Goal: Transaction & Acquisition: Book appointment/travel/reservation

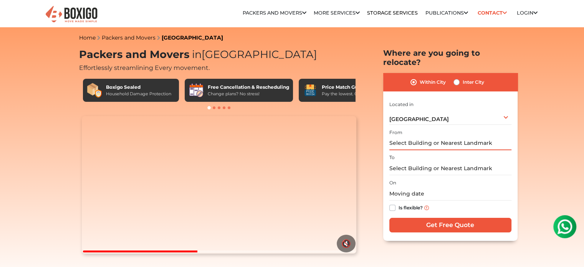
click at [408, 137] on input "text" at bounding box center [450, 143] width 122 height 13
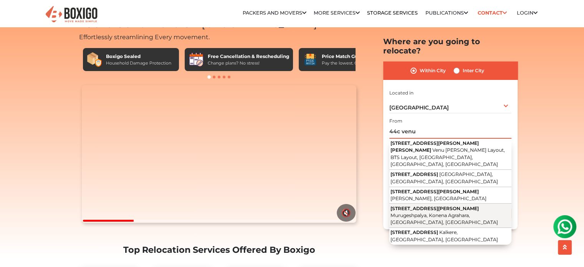
scroll to position [77, 0]
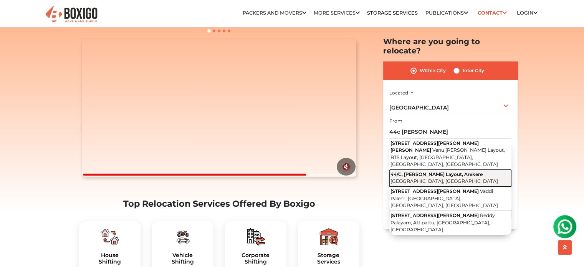
click at [440, 178] on span "Bengaluru, Karnataka" at bounding box center [445, 181] width 108 height 6
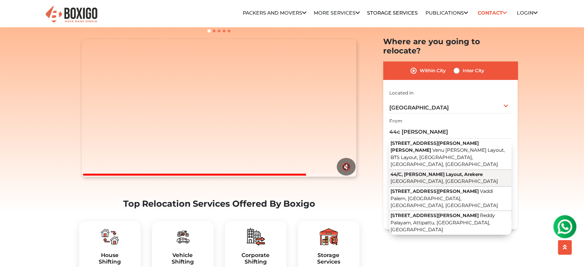
type input "44/C, Venugopal Reddy Layout, Arekere, Bengaluru, Karnataka"
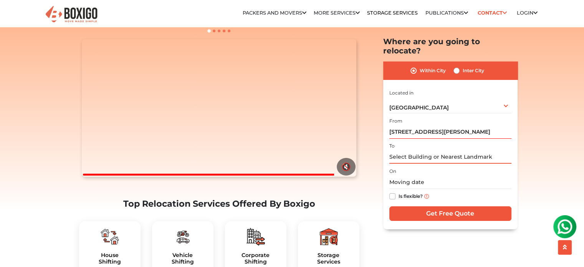
click at [407, 150] on input "text" at bounding box center [450, 156] width 122 height 13
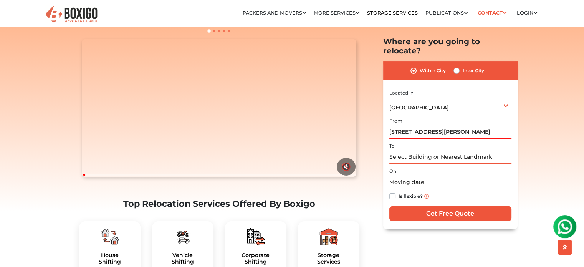
paste input "Aryan Karsten Palm Groves Apartments"
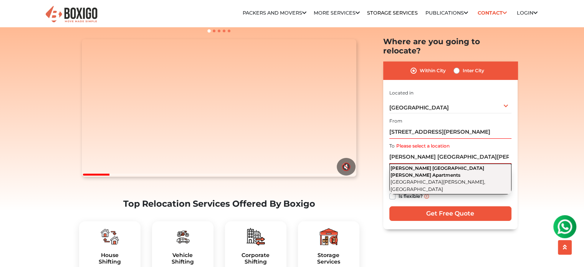
click at [447, 170] on button "Aryan Karsten Palm Groves Apartments Palm Groves Apartment Road, Naganaikanahal…" at bounding box center [450, 179] width 122 height 31
type input "Aryan Karsten Palm Groves Apartments, Palm Groves Apartment Road, Naganaikanaha…"
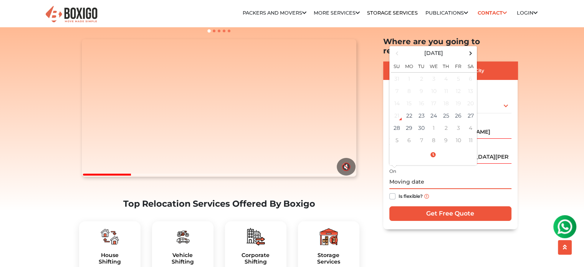
click at [404, 175] on input "text" at bounding box center [450, 181] width 122 height 13
click at [470, 109] on td "27" at bounding box center [471, 115] width 12 height 12
click at [451, 175] on input "09/27/2025 12:00 AM" at bounding box center [450, 181] width 122 height 13
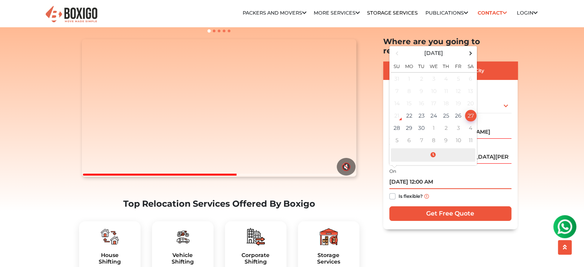
click at [435, 148] on span at bounding box center [433, 154] width 84 height 13
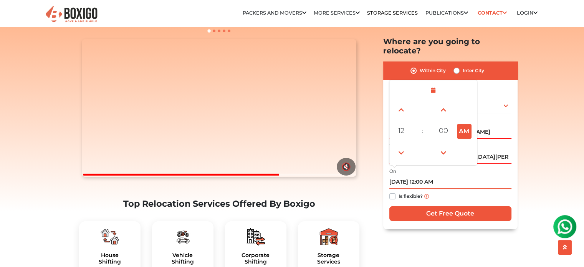
click at [466, 127] on button "AM" at bounding box center [464, 131] width 15 height 15
click at [405, 102] on span at bounding box center [401, 109] width 15 height 15
click at [464, 124] on button "PM" at bounding box center [464, 131] width 15 height 15
click at [402, 145] on span at bounding box center [401, 152] width 15 height 15
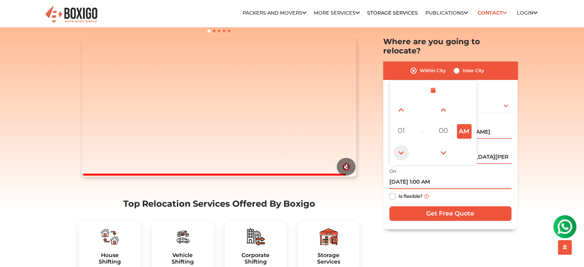
click at [402, 145] on span at bounding box center [401, 152] width 15 height 15
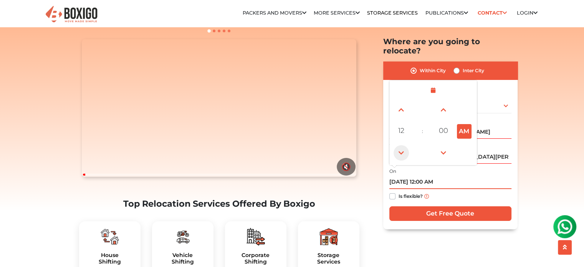
click at [402, 145] on span at bounding box center [401, 152] width 15 height 15
click at [464, 124] on button "PM" at bounding box center [464, 131] width 15 height 15
type input "09/26/2025 11:00 AM"
click at [516, 184] on div "Within City Inter City I am shifting my 1 BHK 2 BHK 3 BHK 3 + BHK FEW ITEMS 1 B…" at bounding box center [450, 145] width 134 height 168
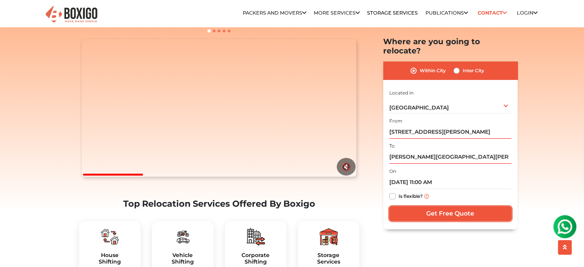
click at [470, 206] on input "Get Free Quote" at bounding box center [450, 213] width 122 height 15
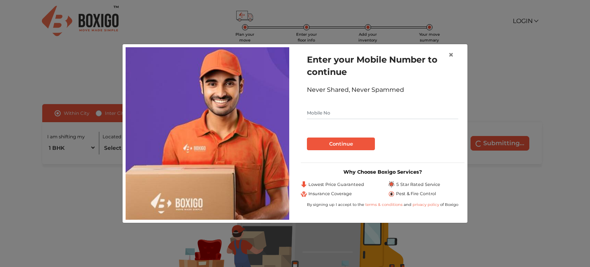
click at [309, 110] on input "text" at bounding box center [382, 113] width 151 height 12
type input "8939223310"
click at [361, 150] on button "Continue" at bounding box center [341, 143] width 68 height 13
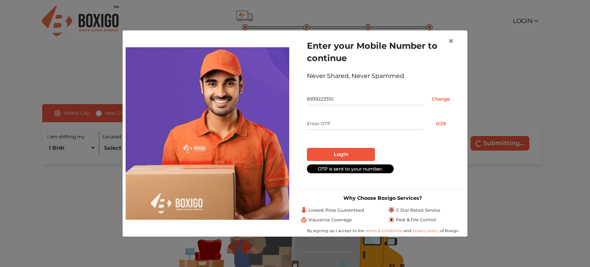
click at [336, 114] on form "Enter your Mobile Number to continue Never Shared, Never Spammed 8939223310 Cha…" at bounding box center [382, 106] width 151 height 133
click at [331, 124] on input "text" at bounding box center [365, 123] width 116 height 12
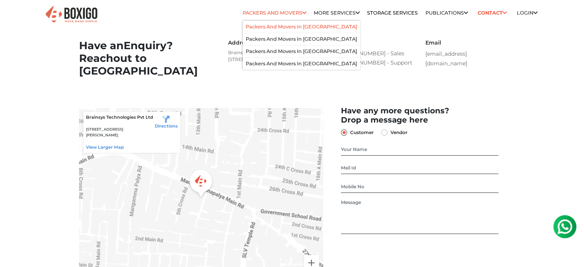
click at [268, 27] on link "Packers and Movers in bangalore" at bounding box center [301, 27] width 111 height 6
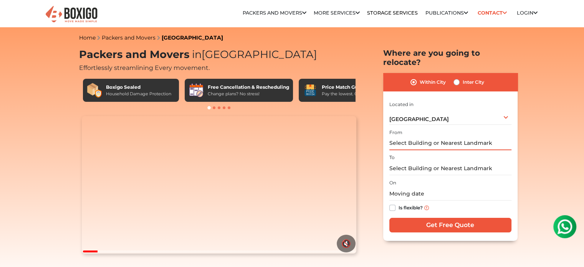
click at [419, 137] on input "text" at bounding box center [450, 143] width 122 height 13
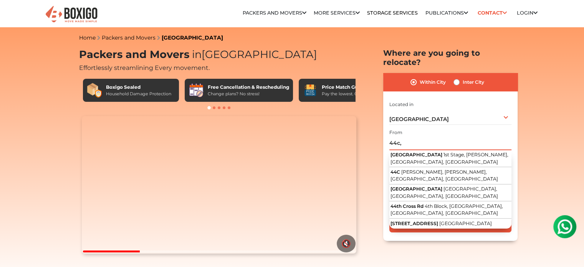
click at [419, 137] on input "44c," at bounding box center [450, 143] width 122 height 13
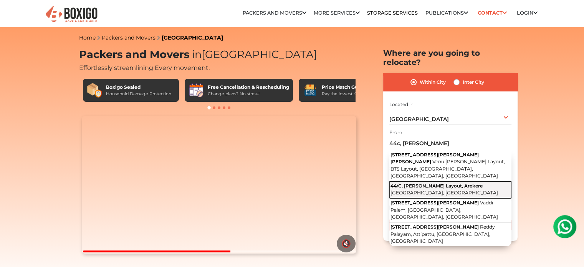
click at [436, 183] on span "44/C, Venugopal Reddy Layout, Arekere" at bounding box center [437, 186] width 92 height 6
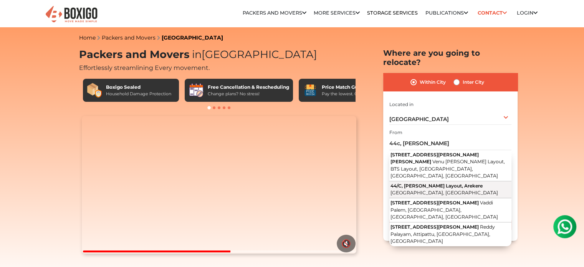
type input "44/C, Venugopal Reddy Layout, Arekere, Bengaluru, Karnataka"
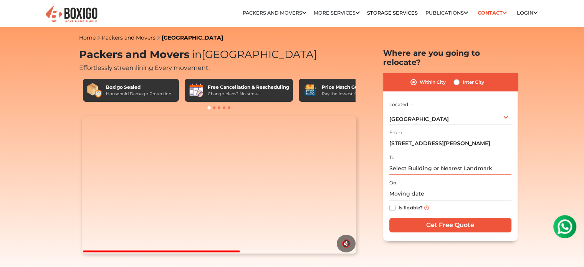
click at [419, 162] on input "text" at bounding box center [450, 168] width 122 height 13
paste input "Aryan Karsten Palm Groves Apartments"
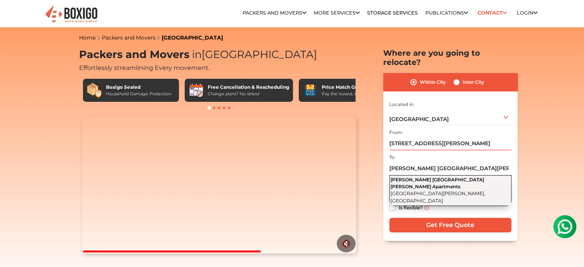
click at [413, 190] on span "Palm Groves Apartment Road, Naganaikanahalli, Marsur, Karnataka" at bounding box center [438, 196] width 95 height 13
type input "Aryan Karsten Palm Groves Apartments, Palm Groves Apartment Road, Naganaikanaha…"
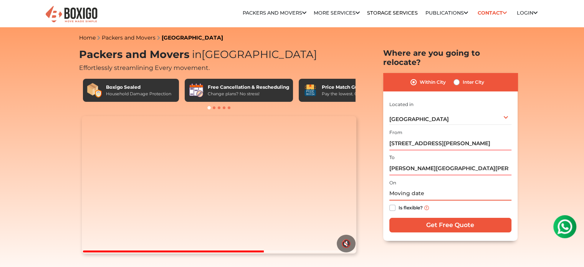
click at [407, 187] on input "text" at bounding box center [450, 193] width 122 height 13
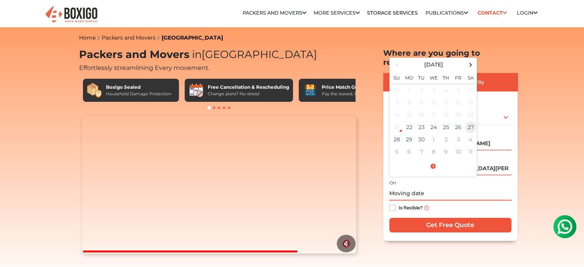
click at [473, 121] on td "27" at bounding box center [471, 127] width 12 height 12
click at [435, 160] on span at bounding box center [433, 166] width 84 height 13
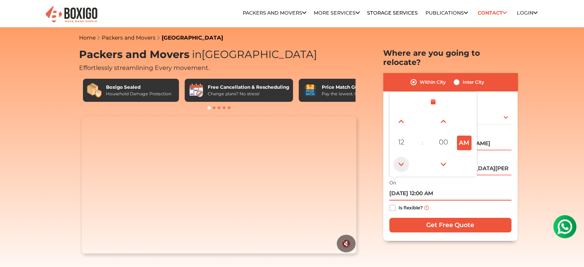
click at [402, 157] on span at bounding box center [401, 164] width 15 height 15
click at [461, 136] on button "PM" at bounding box center [464, 143] width 15 height 15
type input "09/26/2025 11:00 AM"
click at [468, 200] on div "Is flexible?" at bounding box center [450, 207] width 122 height 15
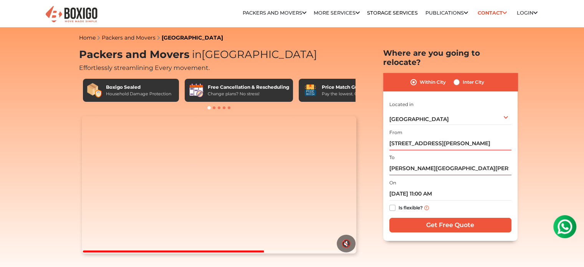
click at [399, 203] on label "Is flexible?" at bounding box center [411, 207] width 24 height 8
click at [393, 203] on input "Is flexible?" at bounding box center [392, 207] width 6 height 8
checkbox input "true"
click at [454, 218] on input "Get Free Quote" at bounding box center [450, 225] width 122 height 15
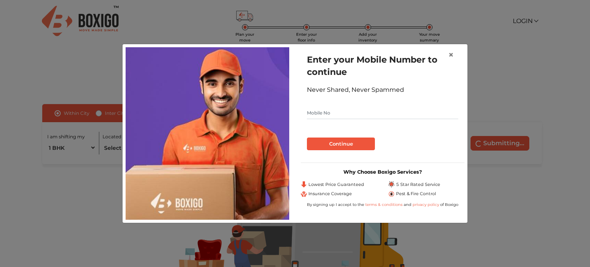
click at [321, 114] on input "text" at bounding box center [382, 113] width 151 height 12
type input "8089915820"
click at [364, 147] on button "Continue" at bounding box center [341, 143] width 68 height 13
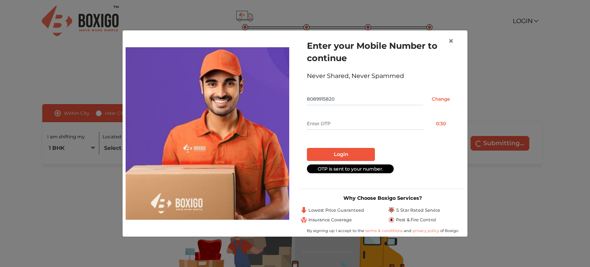
click at [328, 126] on input "text" at bounding box center [365, 123] width 116 height 12
type input "9617"
click at [349, 156] on button "Login" at bounding box center [341, 154] width 68 height 13
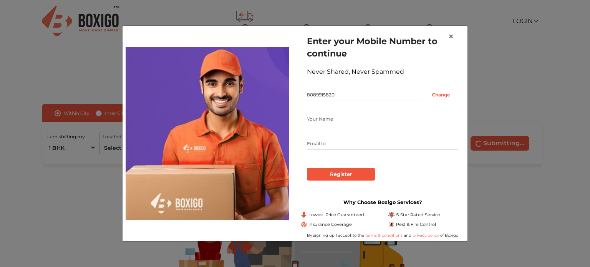
click at [313, 122] on input "text" at bounding box center [382, 119] width 151 height 12
type input "B"
type input "[PERSON_NAME]"
type input "[EMAIL_ADDRESS][DOMAIN_NAME]"
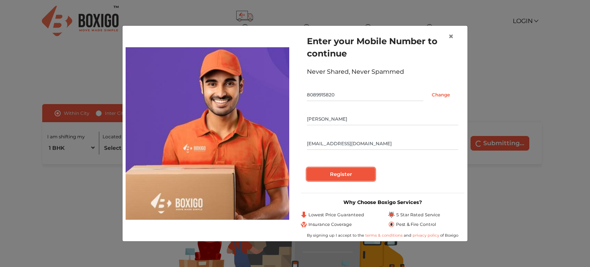
click at [337, 174] on input "Register" at bounding box center [341, 174] width 68 height 13
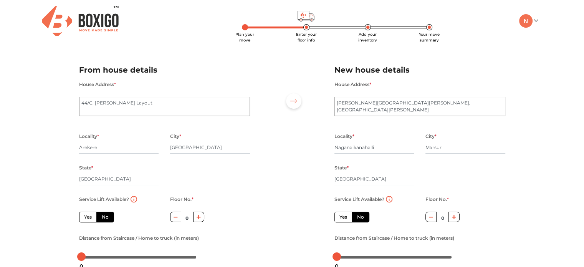
scroll to position [38, 0]
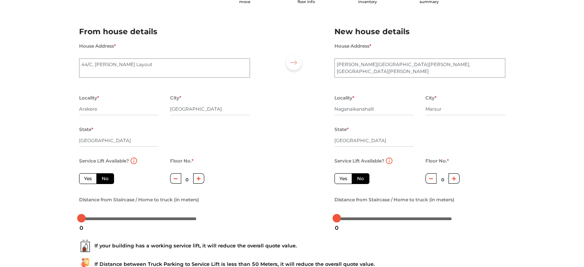
click at [455, 182] on button "button" at bounding box center [453, 178] width 11 height 10
type input "3"
drag, startPoint x: 81, startPoint y: 221, endPoint x: 77, endPoint y: 222, distance: 3.9
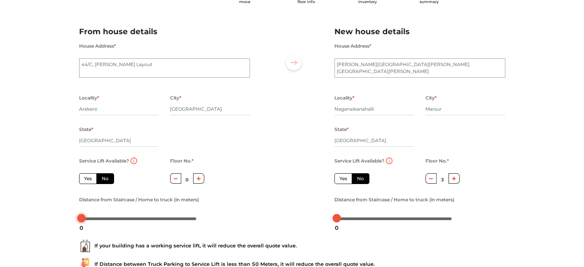
click at [77, 222] on body "Plan your move Enter your floor info Add your inventory Your move summary My Mo…" at bounding box center [292, 95] width 584 height 267
drag, startPoint x: 339, startPoint y: 220, endPoint x: 373, endPoint y: 221, distance: 34.2
click at [373, 221] on div at bounding box center [371, 218] width 8 height 8
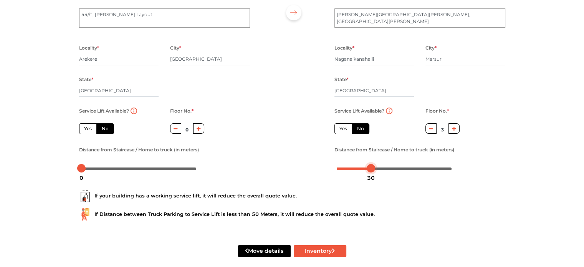
scroll to position [98, 0]
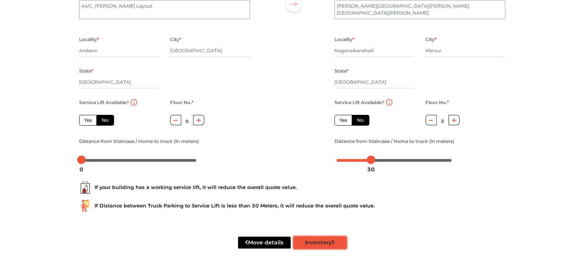
click at [318, 246] on button "Inventory" at bounding box center [320, 243] width 53 height 12
radio input "true"
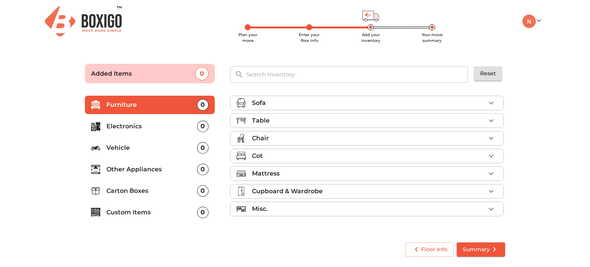
click at [387, 104] on div "Sofa" at bounding box center [368, 102] width 233 height 9
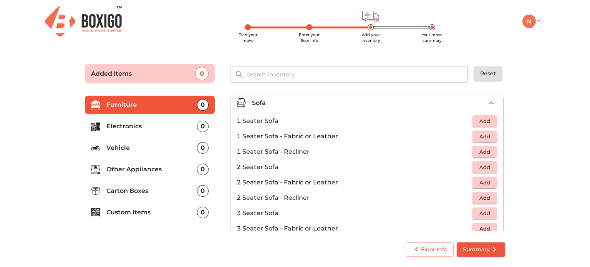
click at [453, 103] on div "Sofa" at bounding box center [368, 102] width 233 height 9
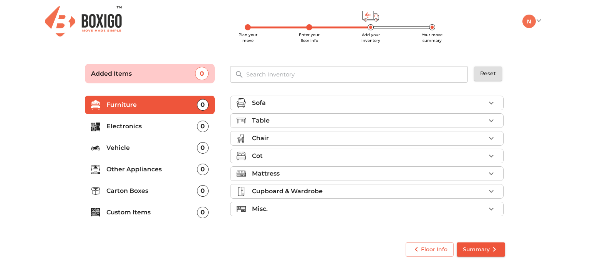
click at [319, 125] on div "Table" at bounding box center [368, 120] width 233 height 9
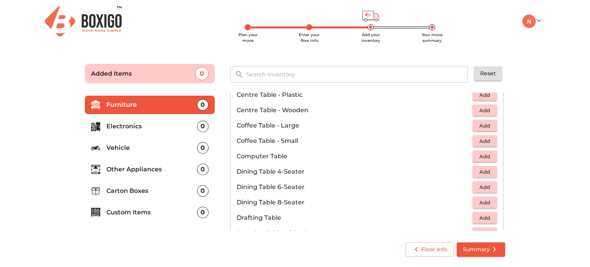
scroll to position [77, 0]
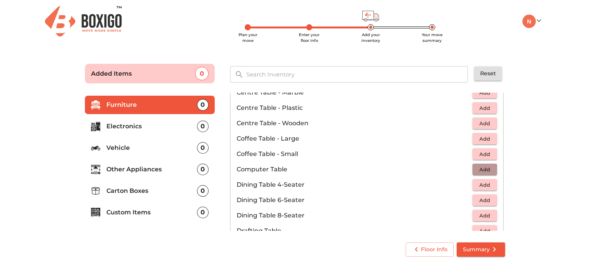
click at [476, 169] on span "Add" at bounding box center [484, 169] width 17 height 9
click at [490, 168] on icon "button" at bounding box center [491, 169] width 9 height 9
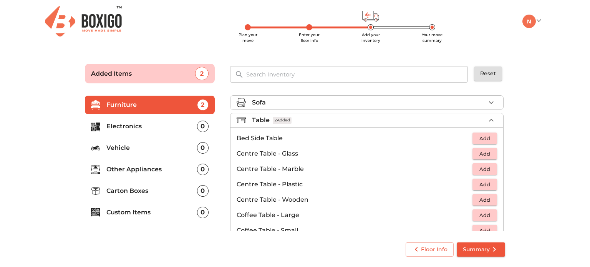
scroll to position [0, 0]
click at [393, 103] on div "Sofa" at bounding box center [368, 102] width 233 height 9
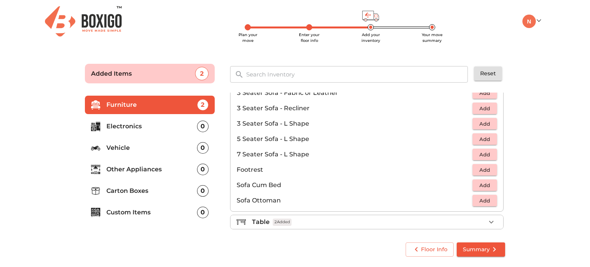
scroll to position [154, 0]
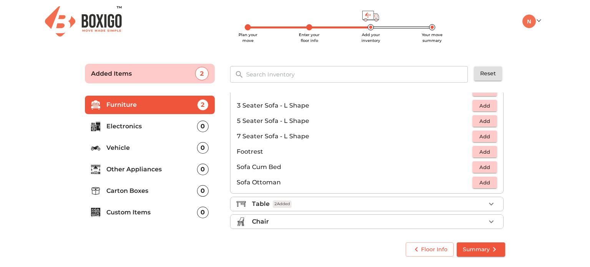
click at [483, 169] on span "Add" at bounding box center [484, 167] width 17 height 9
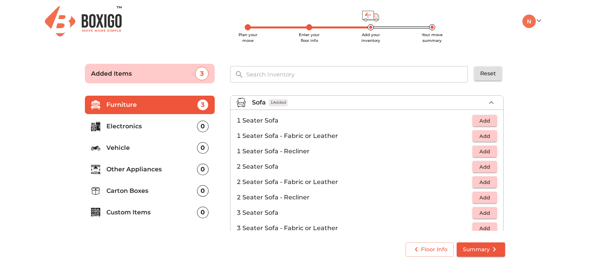
scroll to position [0, 0]
click at [491, 104] on icon "button" at bounding box center [491, 102] width 9 height 9
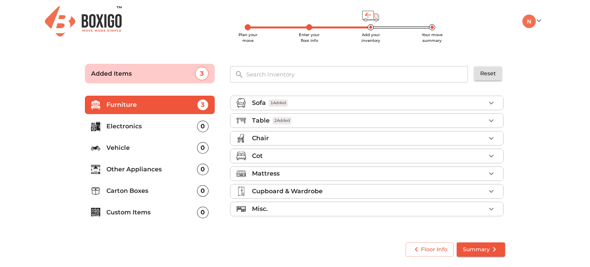
click at [344, 125] on div "Table 2 Added" at bounding box center [368, 120] width 233 height 9
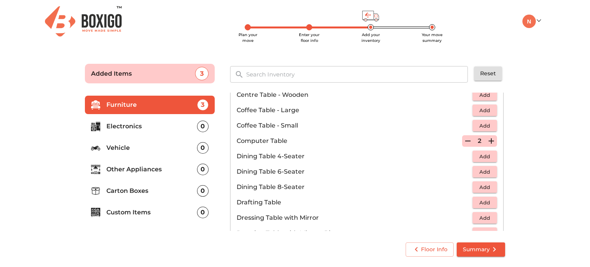
scroll to position [154, 0]
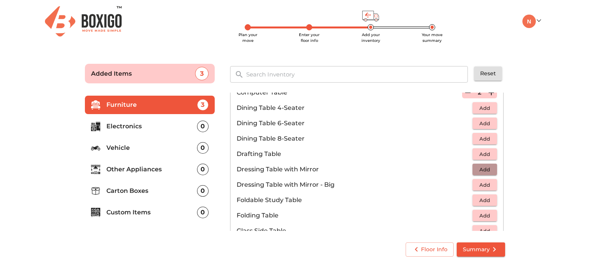
click at [476, 169] on span "Add" at bounding box center [484, 169] width 17 height 9
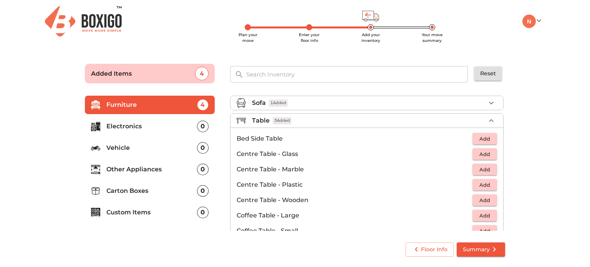
scroll to position [0, 0]
click at [485, 121] on button "button" at bounding box center [491, 121] width 12 height 12
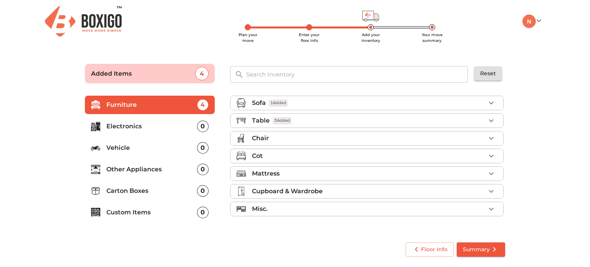
click at [278, 139] on div "Chair" at bounding box center [368, 138] width 233 height 9
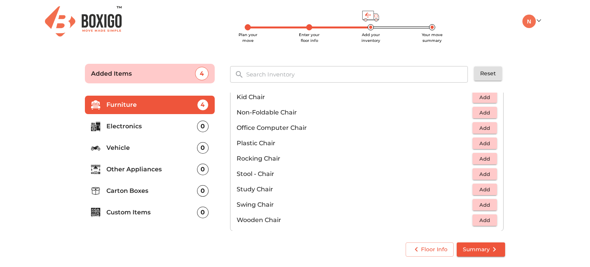
scroll to position [230, 0]
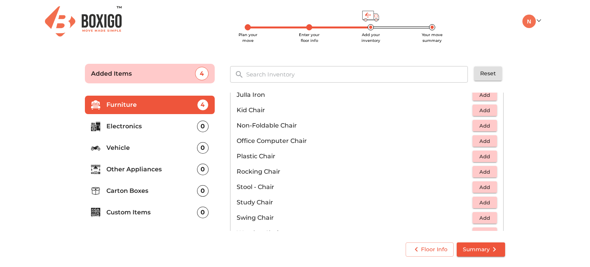
click at [488, 155] on span "Add" at bounding box center [484, 156] width 17 height 9
click at [488, 157] on icon "button" at bounding box center [490, 156] width 5 height 5
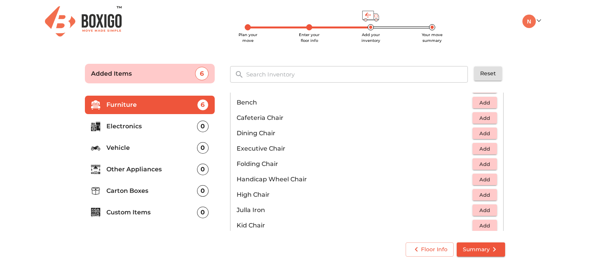
scroll to position [0, 0]
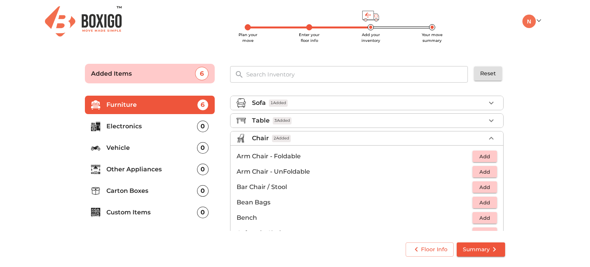
click at [492, 137] on button "button" at bounding box center [491, 138] width 12 height 12
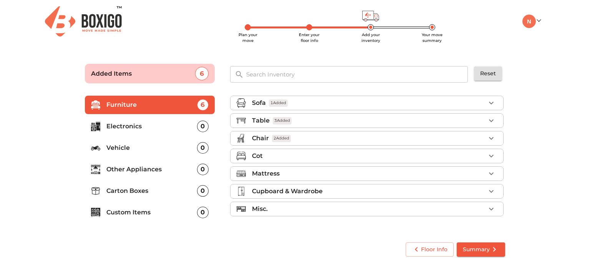
click at [317, 156] on div "Cot" at bounding box center [368, 155] width 233 height 9
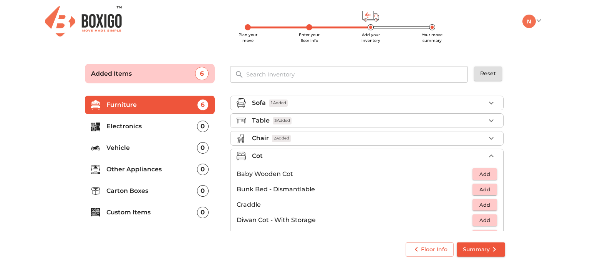
click at [332, 156] on div "Cot" at bounding box center [368, 155] width 233 height 9
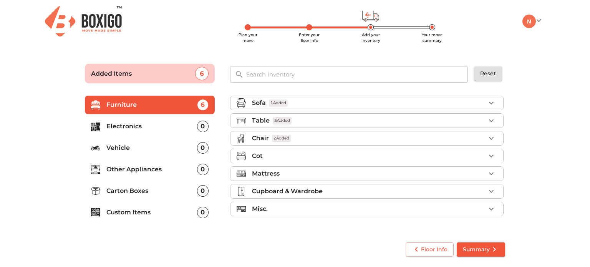
click at [301, 172] on div "Mattress" at bounding box center [368, 173] width 233 height 9
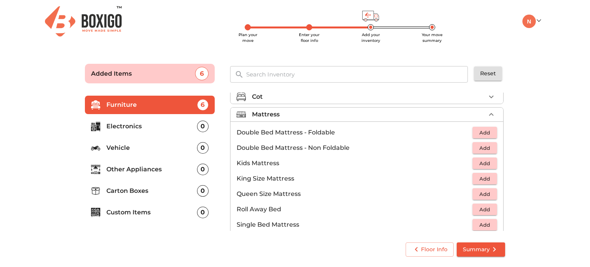
scroll to position [77, 0]
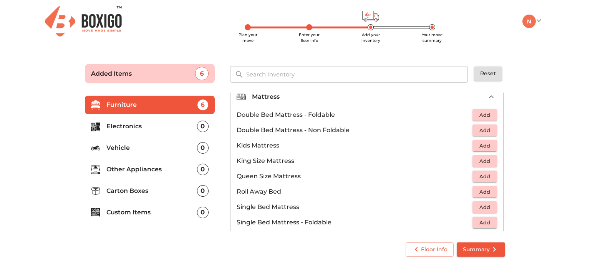
click at [486, 134] on button "Add" at bounding box center [484, 130] width 25 height 12
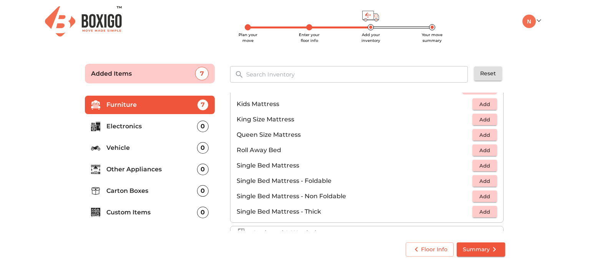
scroll to position [74, 0]
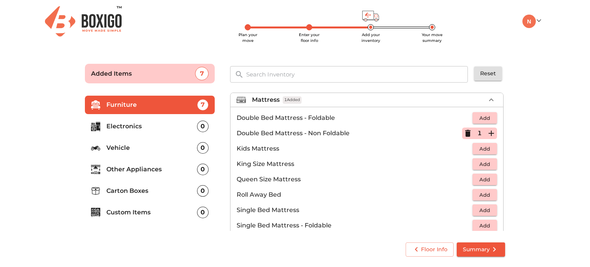
click at [488, 102] on icon "button" at bounding box center [491, 99] width 9 height 9
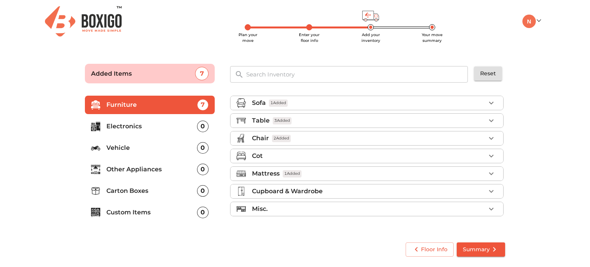
scroll to position [0, 0]
click at [325, 191] on div "Cupboard & Wardrobe" at bounding box center [368, 191] width 233 height 9
click at [330, 173] on div "Mattress 1 Added" at bounding box center [368, 173] width 233 height 9
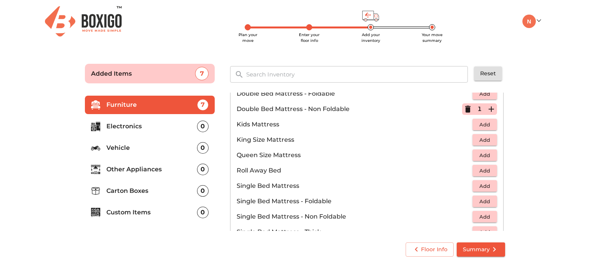
scroll to position [115, 0]
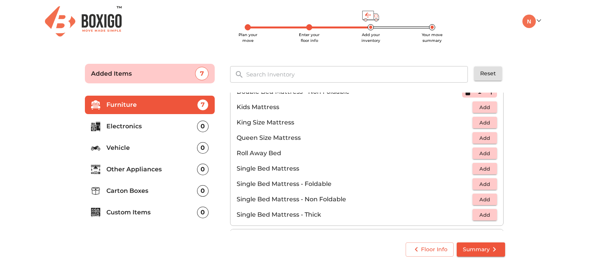
click at [490, 155] on button "Add" at bounding box center [484, 153] width 25 height 12
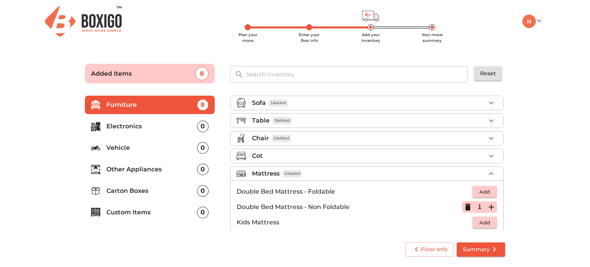
click at [487, 169] on icon "button" at bounding box center [491, 173] width 9 height 9
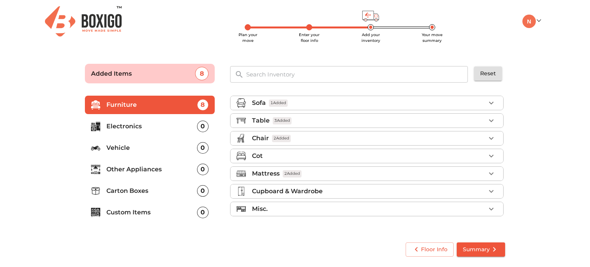
click at [316, 187] on p "Cupboard & Wardrobe" at bounding box center [287, 191] width 71 height 9
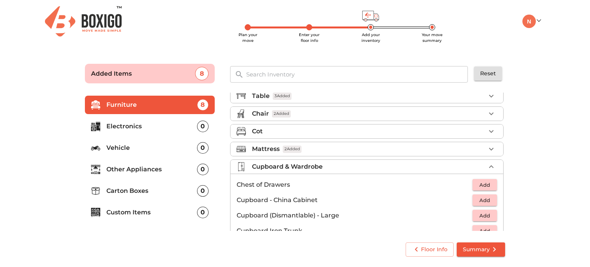
scroll to position [38, 0]
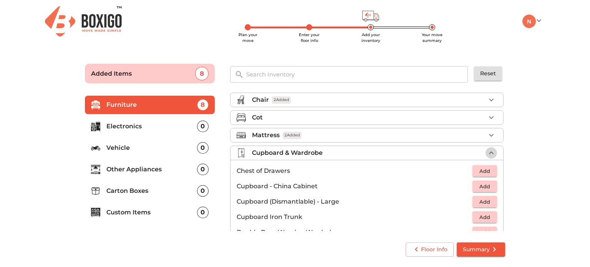
click at [487, 156] on icon "button" at bounding box center [491, 152] width 9 height 9
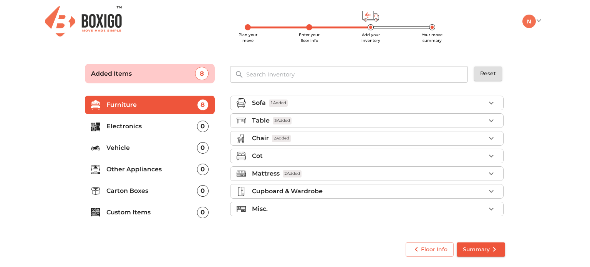
scroll to position [0, 0]
click at [297, 209] on div "Misc." at bounding box center [368, 208] width 233 height 9
click at [487, 210] on icon "button" at bounding box center [491, 208] width 9 height 9
click at [124, 130] on p "Electronics" at bounding box center [151, 126] width 91 height 9
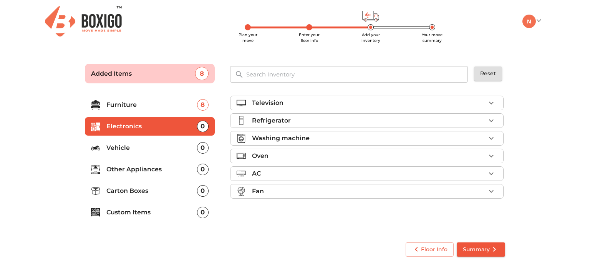
click at [295, 123] on div "Refrigerator" at bounding box center [368, 120] width 233 height 9
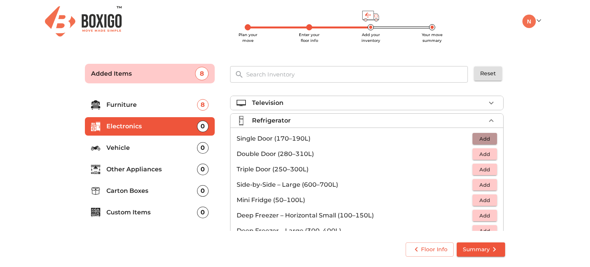
click at [485, 141] on span "Add" at bounding box center [484, 138] width 17 height 9
click at [408, 122] on div "Refrigerator 1 Added" at bounding box center [368, 120] width 233 height 9
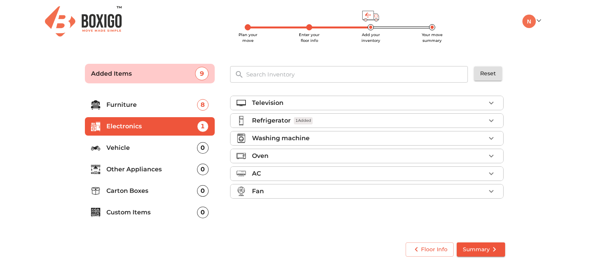
click at [317, 141] on div "Washing machine" at bounding box center [368, 138] width 233 height 9
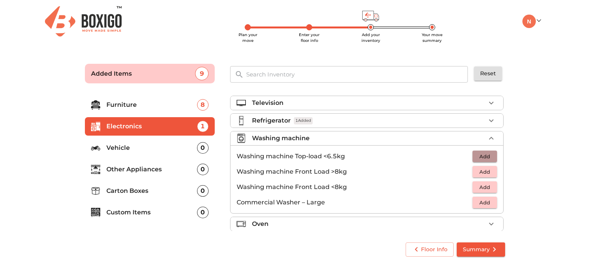
click at [476, 158] on span "Add" at bounding box center [484, 156] width 17 height 9
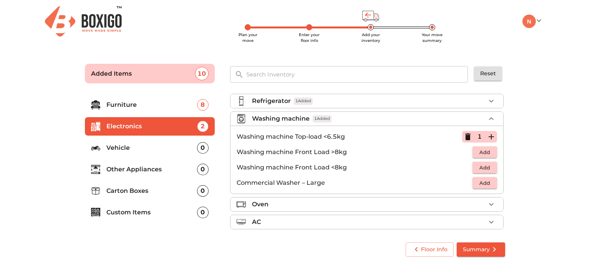
scroll to position [2, 0]
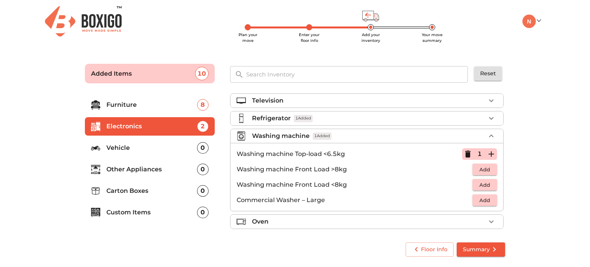
click at [390, 138] on div "Washing machine 1 Added" at bounding box center [368, 135] width 233 height 9
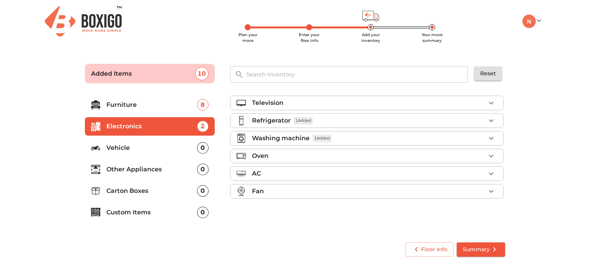
scroll to position [0, 0]
click at [130, 146] on p "Vehicle" at bounding box center [151, 147] width 91 height 9
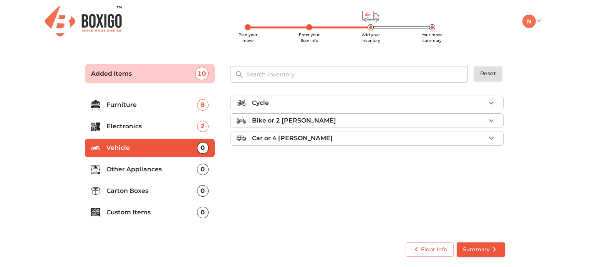
click at [120, 170] on p "Other Appliances" at bounding box center [151, 169] width 91 height 9
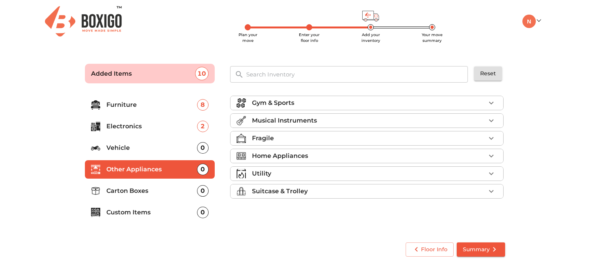
click at [300, 156] on p "Home Appliances" at bounding box center [280, 155] width 56 height 9
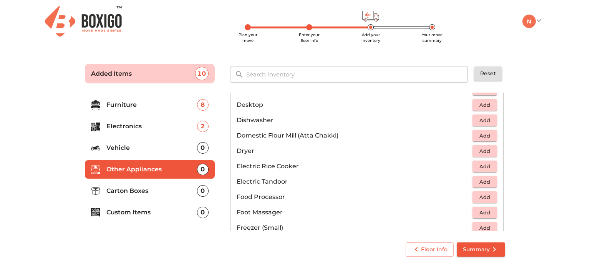
scroll to position [269, 0]
click at [482, 198] on span "Add" at bounding box center [484, 197] width 17 height 9
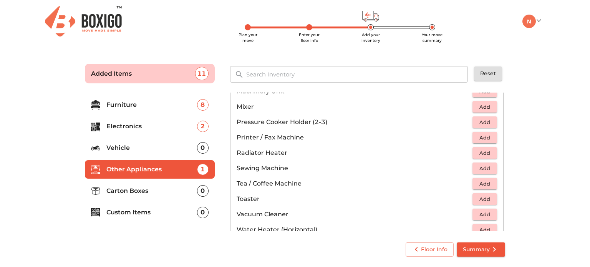
scroll to position [417, 0]
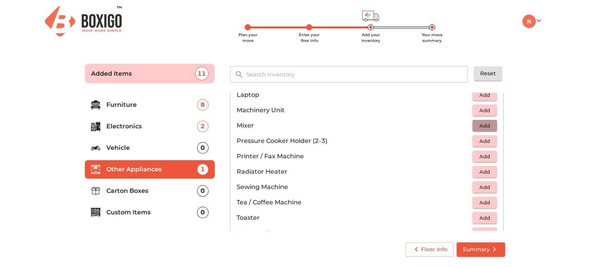
click at [483, 126] on span "Add" at bounding box center [484, 125] width 17 height 9
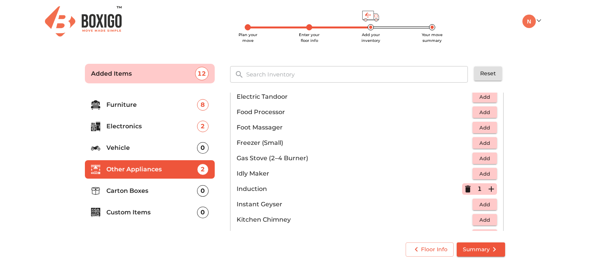
scroll to position [263, 0]
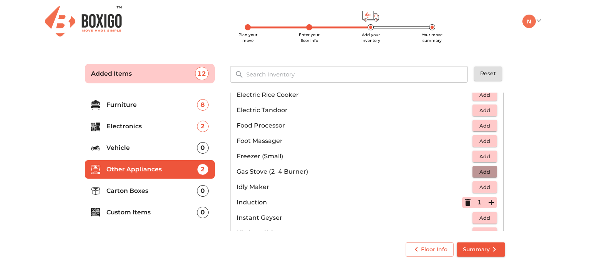
click at [482, 170] on span "Add" at bounding box center [484, 171] width 17 height 9
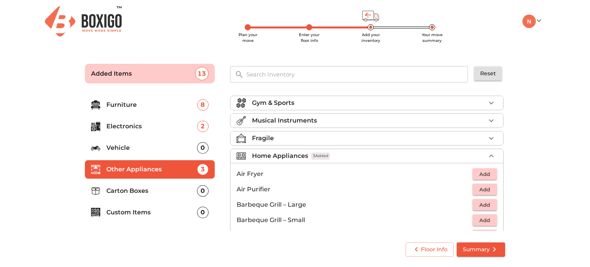
scroll to position [0, 0]
click at [491, 157] on icon "button" at bounding box center [491, 155] width 9 height 9
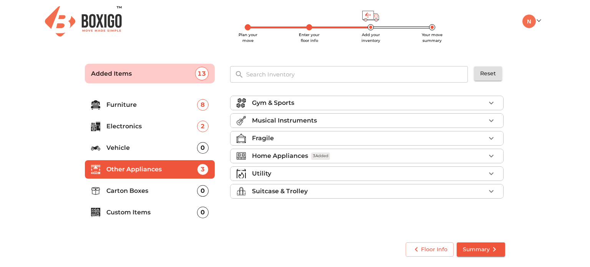
click at [290, 176] on div "Utility" at bounding box center [368, 173] width 233 height 9
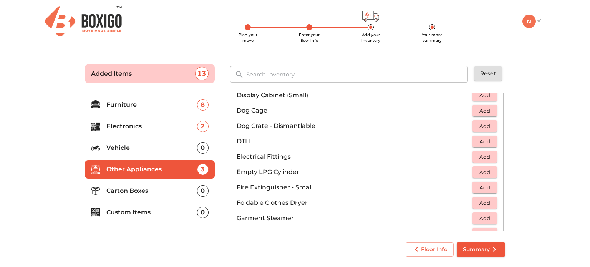
scroll to position [269, 0]
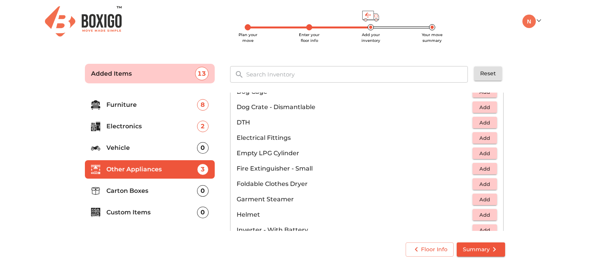
click at [483, 153] on span "Add" at bounding box center [484, 153] width 17 height 9
click at [463, 152] on icon "button" at bounding box center [467, 153] width 9 height 9
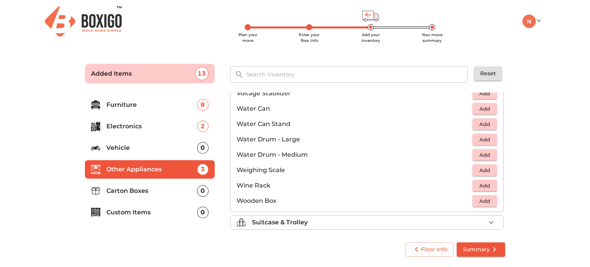
scroll to position [576, 0]
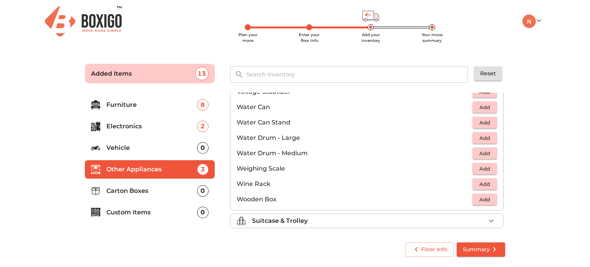
click at [484, 107] on span "Add" at bounding box center [484, 107] width 17 height 9
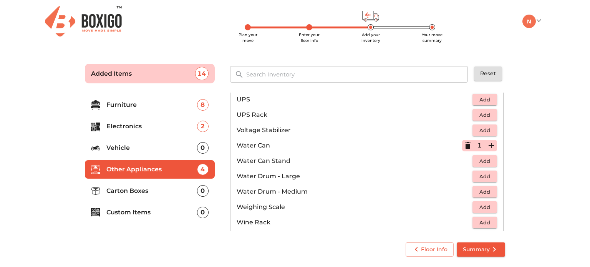
scroll to position [578, 0]
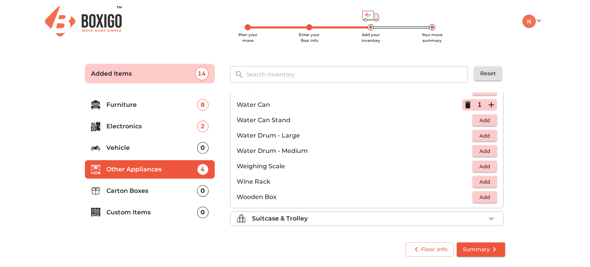
click at [342, 219] on div "Suitcase & Trolley" at bounding box center [368, 218] width 233 height 9
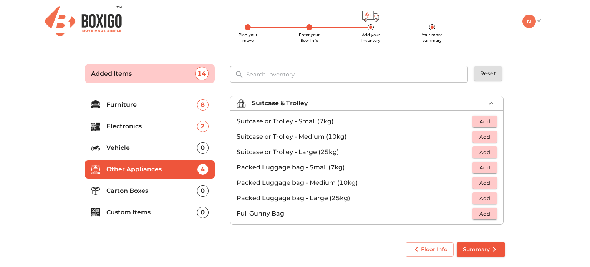
scroll to position [87, 0]
click at [482, 136] on span "Add" at bounding box center [484, 138] width 17 height 9
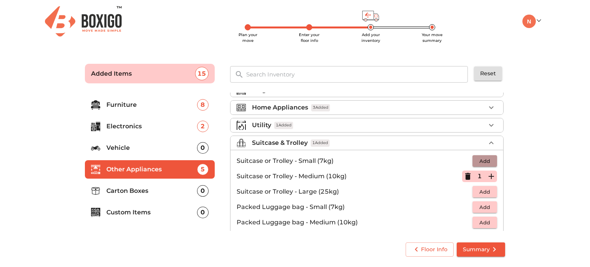
click at [478, 161] on span "Add" at bounding box center [484, 161] width 17 height 9
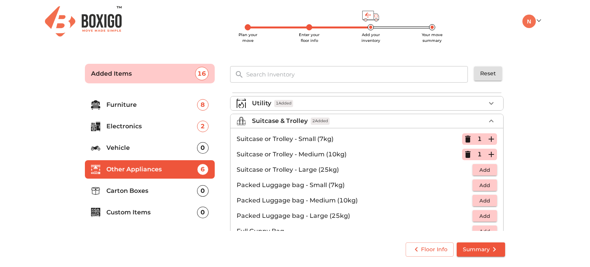
scroll to position [87, 0]
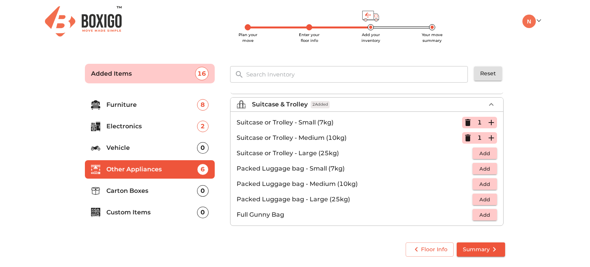
click at [395, 104] on div "Suitcase & Trolley 2 Added" at bounding box center [368, 104] width 233 height 9
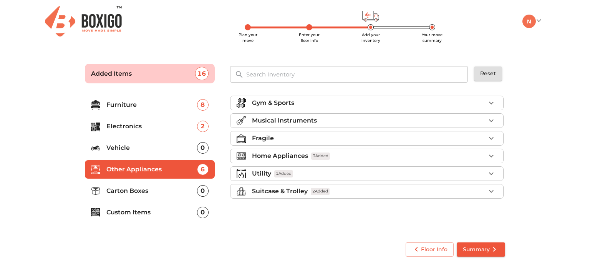
scroll to position [0, 0]
click at [147, 190] on p "Carton Boxes" at bounding box center [151, 190] width 91 height 9
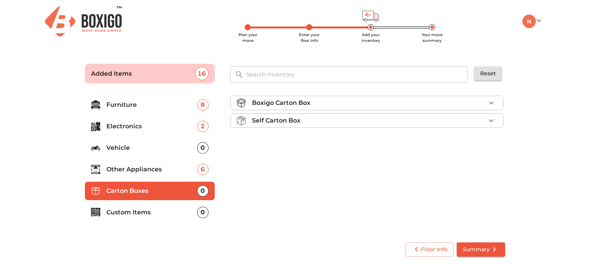
click at [388, 103] on div "Boxigo Carton Box" at bounding box center [368, 102] width 233 height 9
click at [387, 104] on div "Boxigo Carton Box" at bounding box center [368, 102] width 233 height 9
click at [359, 124] on div "Self Carton Box" at bounding box center [368, 120] width 233 height 9
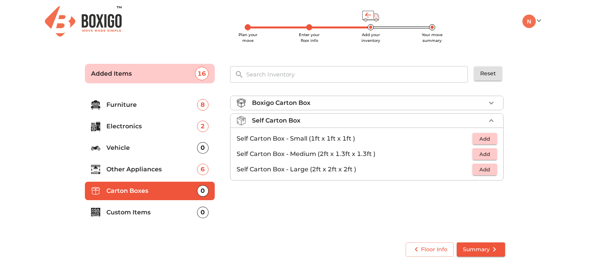
click at [358, 124] on div "Self Carton Box" at bounding box center [368, 120] width 233 height 9
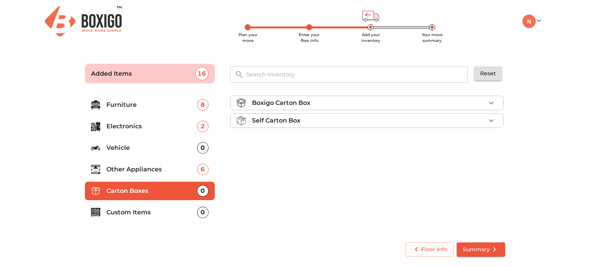
click at [358, 106] on div "Boxigo Carton Box" at bounding box center [368, 102] width 233 height 9
click at [357, 106] on div "Boxigo Carton Box" at bounding box center [368, 102] width 233 height 9
click at [357, 117] on div "Self Carton Box" at bounding box center [368, 120] width 233 height 9
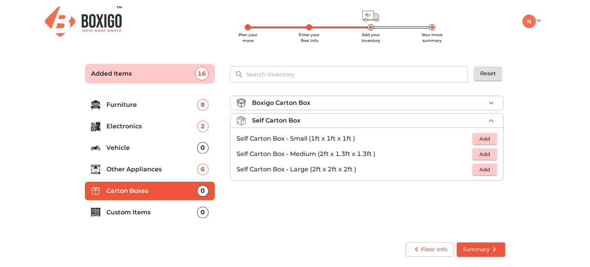
click at [485, 153] on span "Add" at bounding box center [484, 154] width 17 height 9
click at [468, 154] on icon "button" at bounding box center [467, 154] width 5 height 7
click at [485, 169] on span "Add" at bounding box center [484, 169] width 17 height 9
click at [472, 121] on div "Self Carton Box 1 Added" at bounding box center [368, 120] width 233 height 9
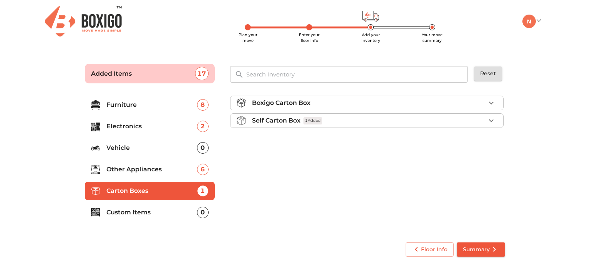
click at [454, 107] on div "Boxigo Carton Box" at bounding box center [368, 102] width 233 height 9
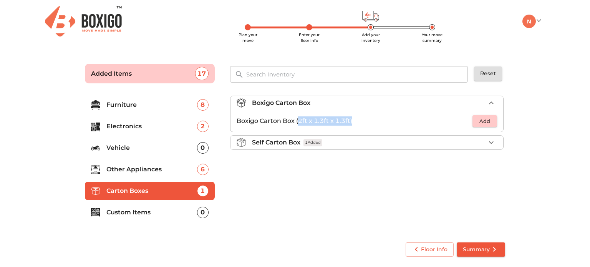
drag, startPoint x: 298, startPoint y: 122, endPoint x: 370, endPoint y: 122, distance: 71.8
click at [370, 122] on p "Boxigo Carton Box (2ft x 1.3ft x 1.3ft)" at bounding box center [355, 120] width 236 height 9
click at [372, 122] on p "Boxigo Carton Box (2ft x 1.3ft x 1.3ft)" at bounding box center [355, 120] width 236 height 9
drag, startPoint x: 300, startPoint y: 121, endPoint x: 350, endPoint y: 122, distance: 50.3
click at [348, 121] on p "Boxigo Carton Box (2ft x 1.3ft x 1.3ft)" at bounding box center [355, 120] width 236 height 9
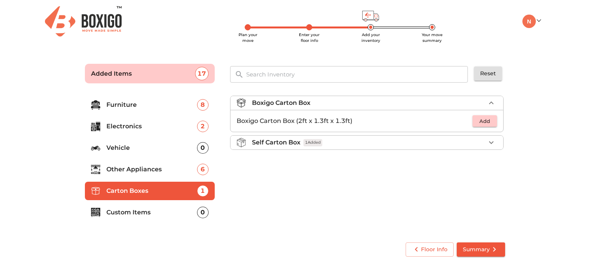
click at [367, 124] on p "Boxigo Carton Box (2ft x 1.3ft x 1.3ft)" at bounding box center [355, 120] width 236 height 9
click at [383, 104] on div "Boxigo Carton Box" at bounding box center [368, 102] width 233 height 9
click at [147, 215] on p "Custom Items" at bounding box center [151, 212] width 91 height 9
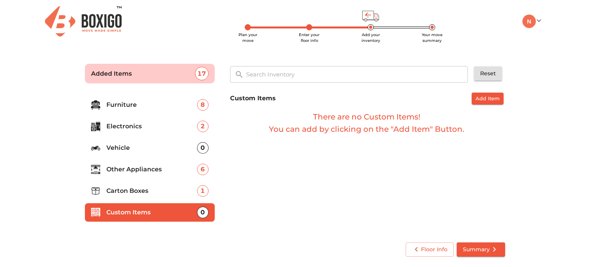
click at [128, 190] on p "Carton Boxes" at bounding box center [151, 190] width 91 height 9
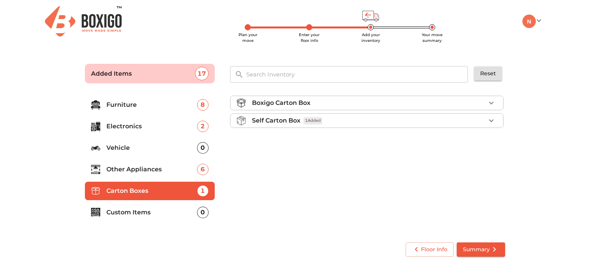
click at [135, 105] on p "Furniture" at bounding box center [151, 104] width 91 height 9
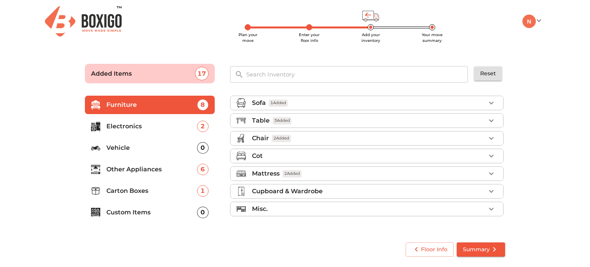
click at [321, 122] on div "Table 3 Added" at bounding box center [368, 120] width 233 height 9
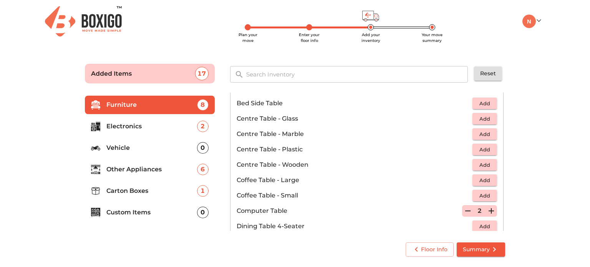
scroll to position [35, 0]
click at [485, 197] on span "Add" at bounding box center [484, 195] width 17 height 9
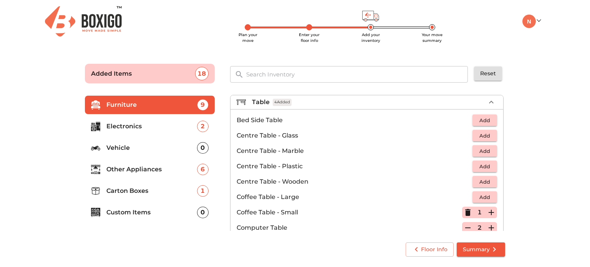
scroll to position [0, 0]
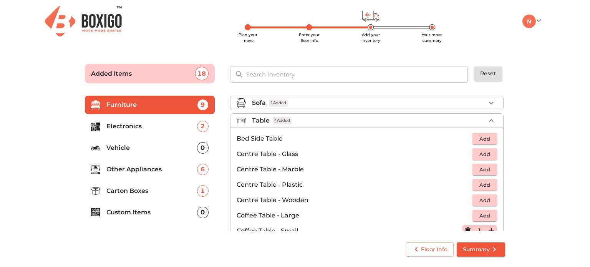
click at [301, 100] on div "Sofa 1 Added" at bounding box center [368, 102] width 233 height 9
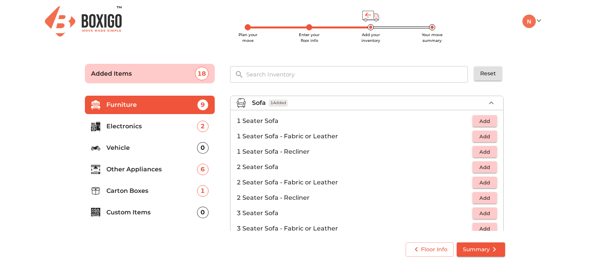
click at [303, 104] on div "Sofa 1 Added" at bounding box center [368, 102] width 233 height 9
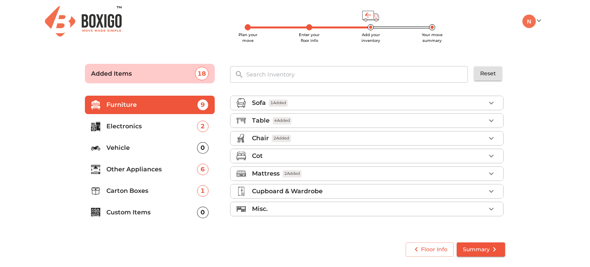
click at [308, 139] on div "Chair 2 Added" at bounding box center [368, 138] width 233 height 9
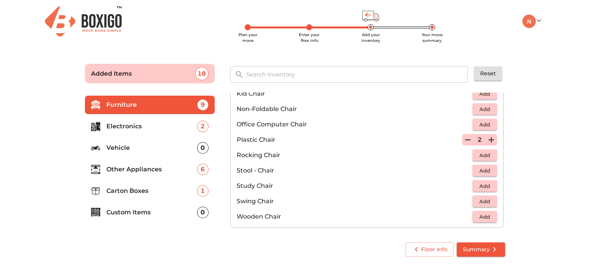
scroll to position [230, 0]
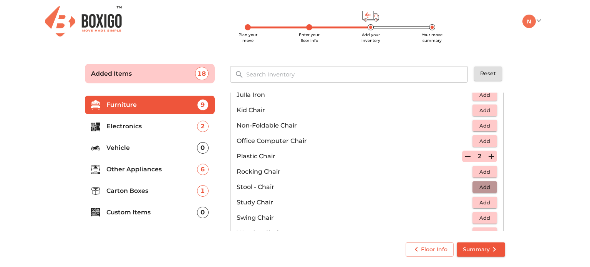
click at [486, 189] on span "Add" at bounding box center [484, 187] width 17 height 9
click at [488, 187] on icon "button" at bounding box center [490, 186] width 5 height 5
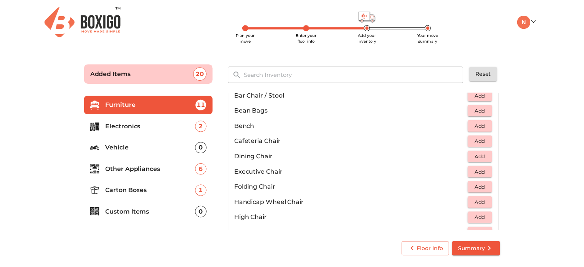
scroll to position [0, 0]
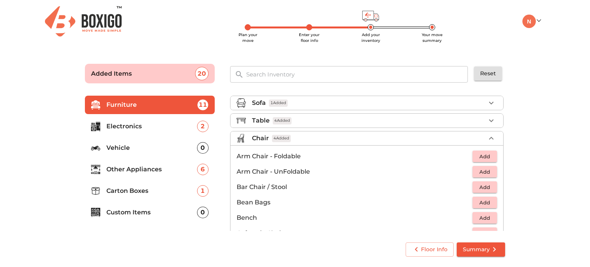
click at [349, 142] on div "Chair 4 Added" at bounding box center [368, 138] width 233 height 9
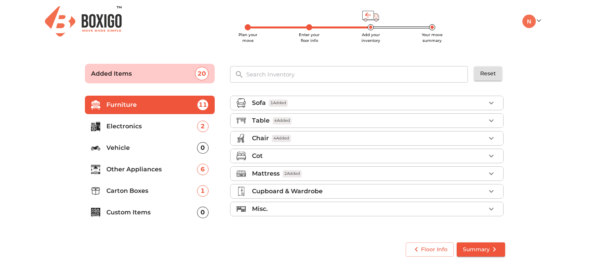
click at [141, 169] on p "Other Appliances" at bounding box center [151, 169] width 91 height 9
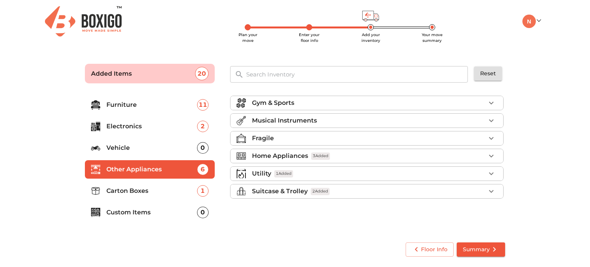
click at [122, 192] on p "Carton Boxes" at bounding box center [151, 190] width 91 height 9
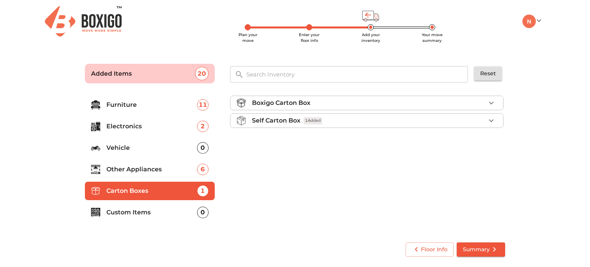
click at [140, 212] on p "Custom Items" at bounding box center [151, 212] width 91 height 9
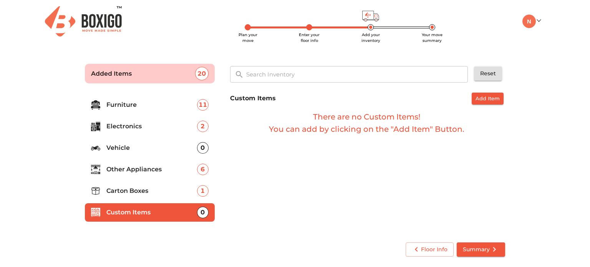
click at [131, 195] on p "Carton Boxes" at bounding box center [151, 190] width 91 height 9
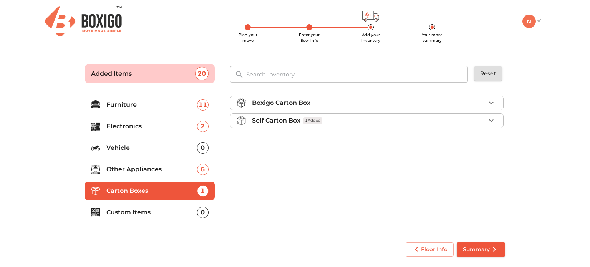
click at [126, 100] on p "Furniture" at bounding box center [151, 104] width 91 height 9
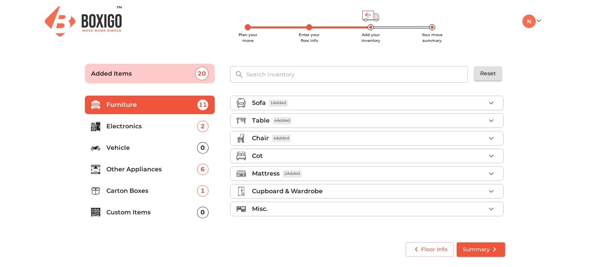
click at [477, 249] on span "Summary" at bounding box center [481, 250] width 36 height 10
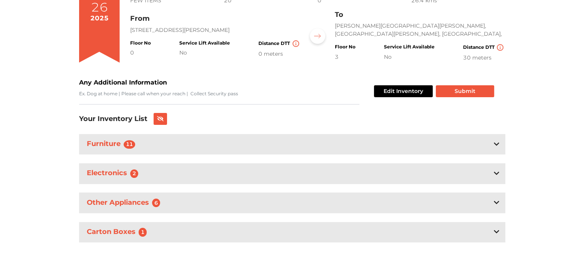
scroll to position [90, 0]
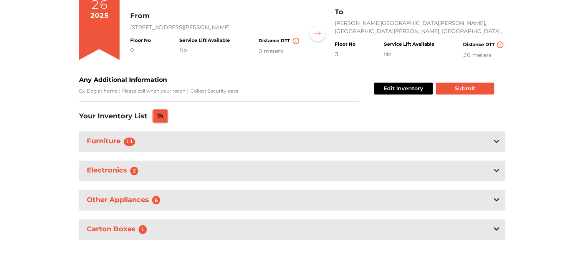
click at [165, 117] on button at bounding box center [161, 116] width 14 height 12
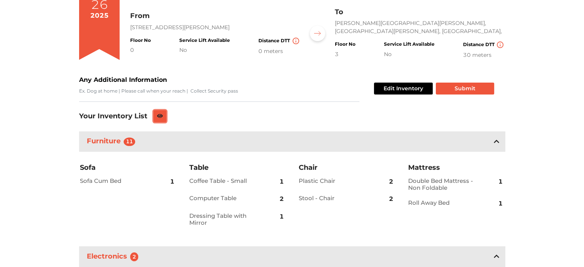
click at [162, 120] on button at bounding box center [160, 116] width 13 height 12
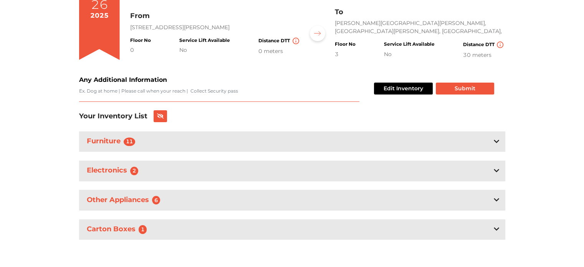
click at [185, 94] on textarea "Any Additional Information" at bounding box center [219, 95] width 280 height 14
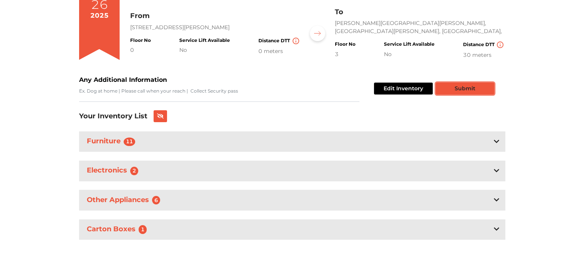
click at [459, 92] on button "Submit" at bounding box center [465, 89] width 58 height 12
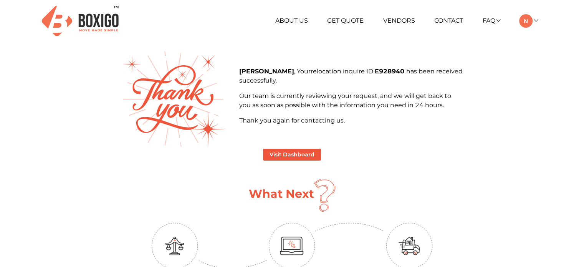
click at [332, 149] on div "Visit Dashboard What Next Compare Book Move" at bounding box center [292, 217] width 341 height 137
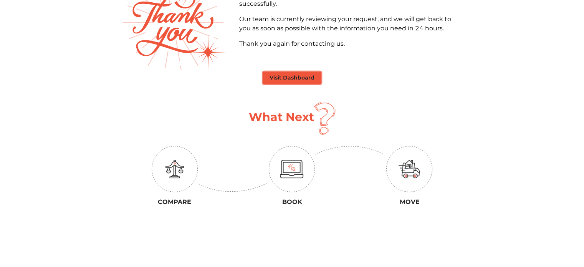
click at [296, 78] on button "Visit Dashboard" at bounding box center [292, 78] width 58 height 12
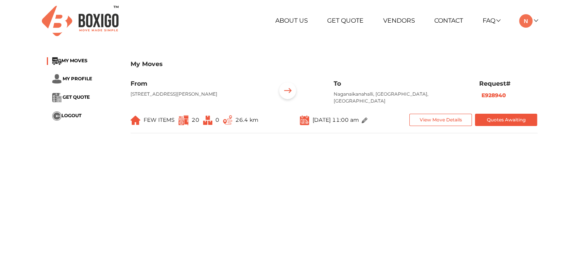
click at [77, 74] on li "MY PROFILE" at bounding box center [83, 79] width 72 height 10
click at [77, 80] on span "MY PROFILE" at bounding box center [78, 79] width 30 height 6
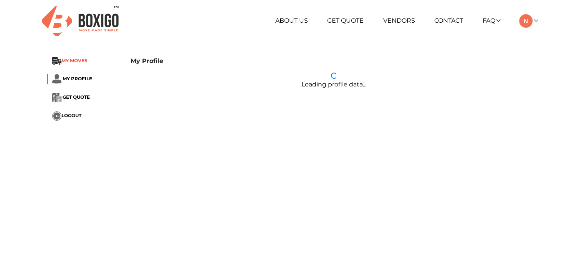
click at [80, 61] on span "MY MOVES" at bounding box center [74, 61] width 26 height 6
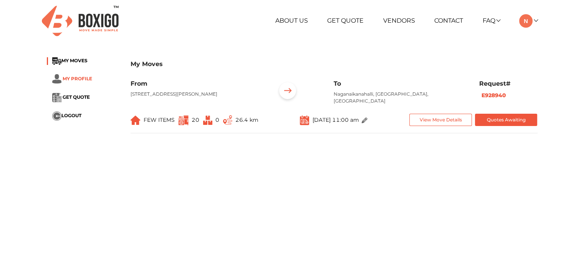
click at [74, 76] on span "MY PROFILE" at bounding box center [78, 79] width 30 height 6
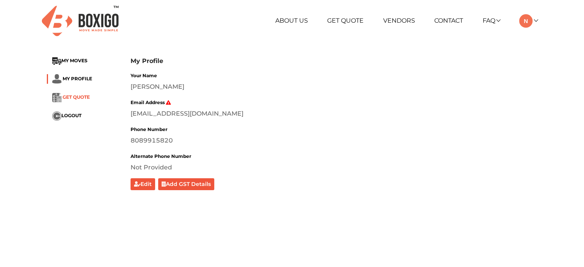
click at [79, 98] on span "GET QUOTE" at bounding box center [76, 97] width 27 height 6
click at [79, 79] on span "MY PROFILE" at bounding box center [78, 79] width 30 height 6
click at [71, 58] on span "MY MOVES" at bounding box center [74, 61] width 26 height 6
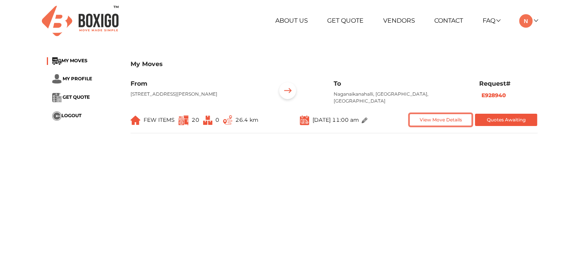
click at [424, 122] on button "View Move Details" at bounding box center [440, 120] width 63 height 13
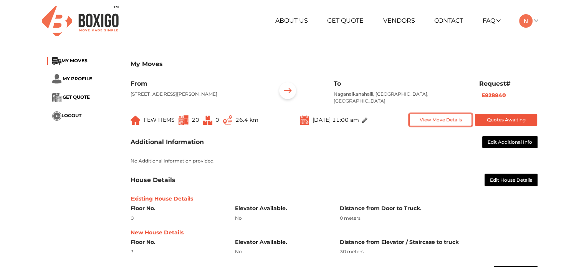
click at [424, 119] on button "View Move Details" at bounding box center [440, 120] width 63 height 13
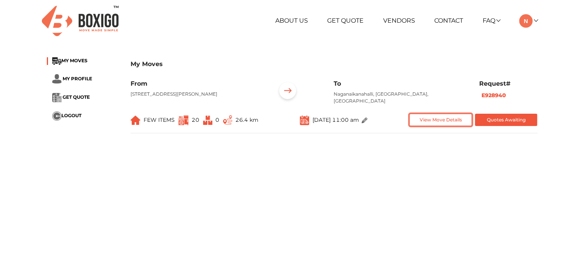
click at [424, 119] on button "View Move Details" at bounding box center [440, 120] width 63 height 13
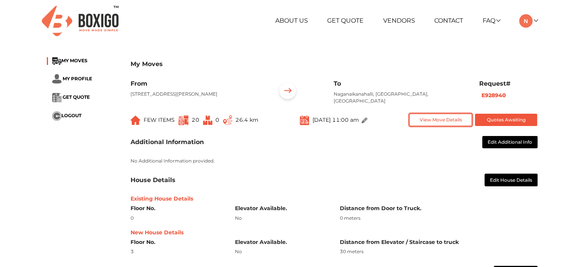
click at [424, 119] on button "View Move Details" at bounding box center [440, 120] width 63 height 13
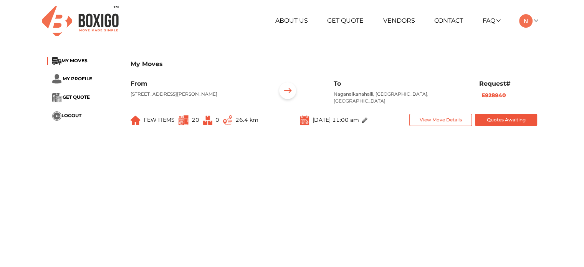
click at [496, 92] on b "E928940" at bounding box center [494, 95] width 25 height 7
click at [442, 122] on button "View Move Details" at bounding box center [440, 120] width 63 height 13
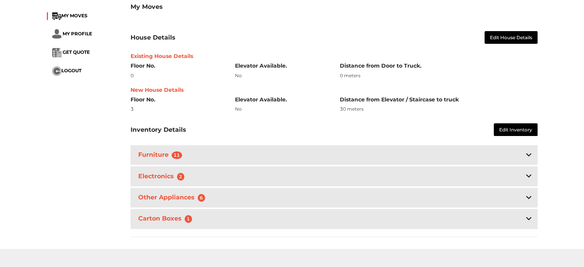
scroll to position [144, 0]
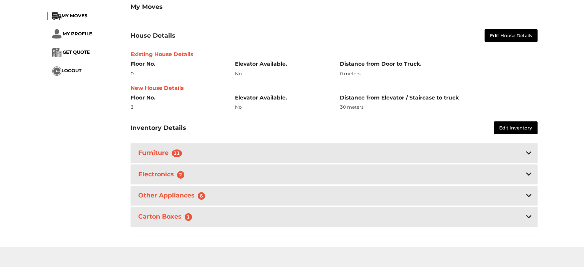
click at [325, 151] on div "Furniture 11" at bounding box center [334, 153] width 407 height 20
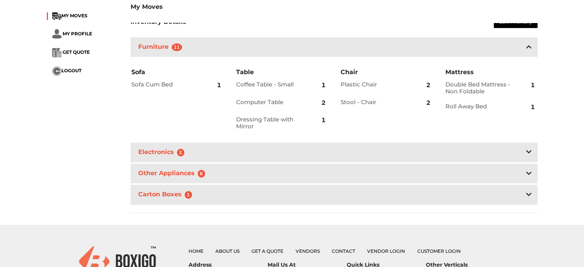
scroll to position [253, 0]
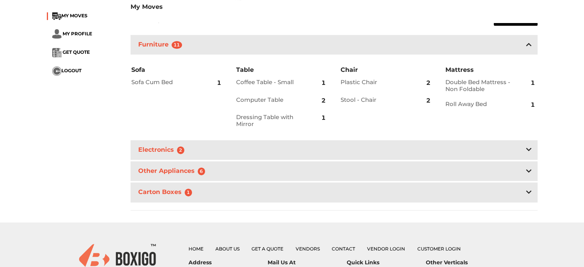
click at [260, 149] on div "Electronics 2" at bounding box center [334, 150] width 407 height 20
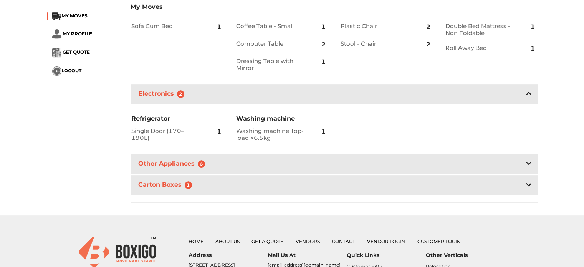
scroll to position [309, 0]
click at [220, 159] on div "Other Appliances 6" at bounding box center [334, 164] width 407 height 20
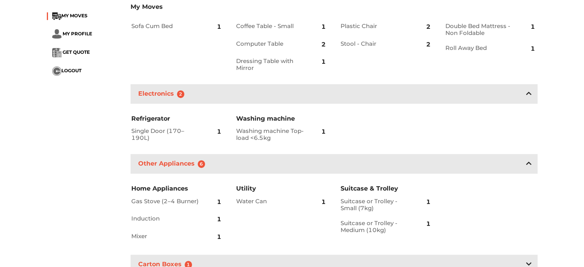
scroll to position [397, 0]
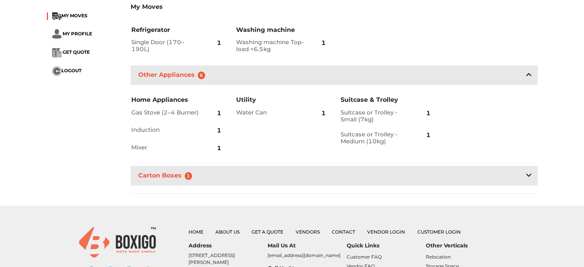
click at [201, 180] on div "Carton Boxes 1" at bounding box center [334, 176] width 407 height 20
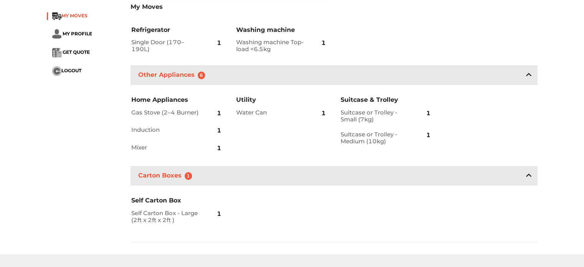
click at [65, 13] on span "MY MOVES" at bounding box center [74, 16] width 26 height 6
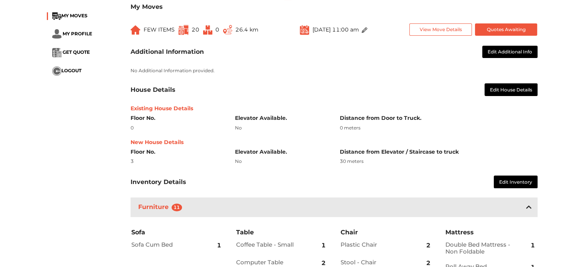
scroll to position [0, 0]
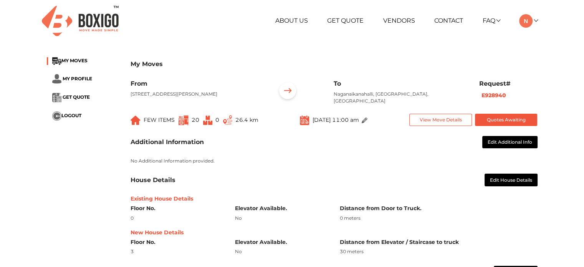
click at [77, 57] on li "MY MOVES" at bounding box center [83, 61] width 72 height 8
click at [74, 60] on span "MY MOVES" at bounding box center [74, 61] width 26 height 6
click at [75, 57] on li "MY MOVES" at bounding box center [83, 61] width 72 height 8
click at [67, 58] on span "MY MOVES" at bounding box center [74, 61] width 26 height 6
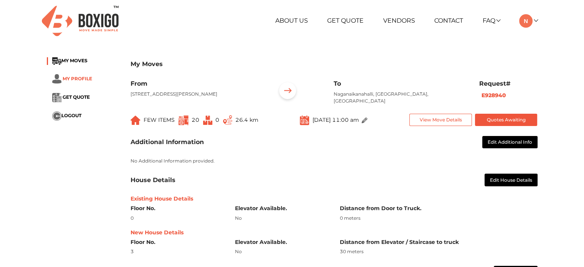
click at [69, 79] on span "MY PROFILE" at bounding box center [78, 79] width 30 height 6
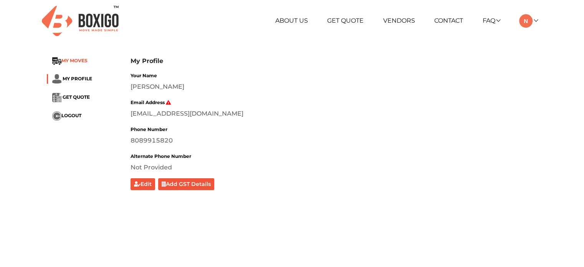
click at [76, 60] on span "MY MOVES" at bounding box center [74, 61] width 26 height 6
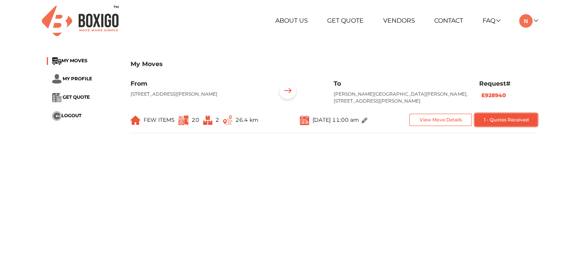
click at [500, 122] on button "1 - Quotes Received" at bounding box center [506, 120] width 63 height 13
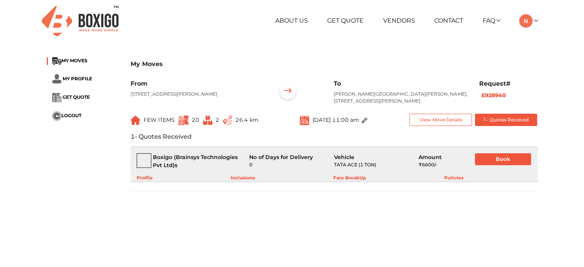
click at [426, 168] on div "₹ 6600 /-" at bounding box center [441, 164] width 45 height 7
